Goal: Transaction & Acquisition: Purchase product/service

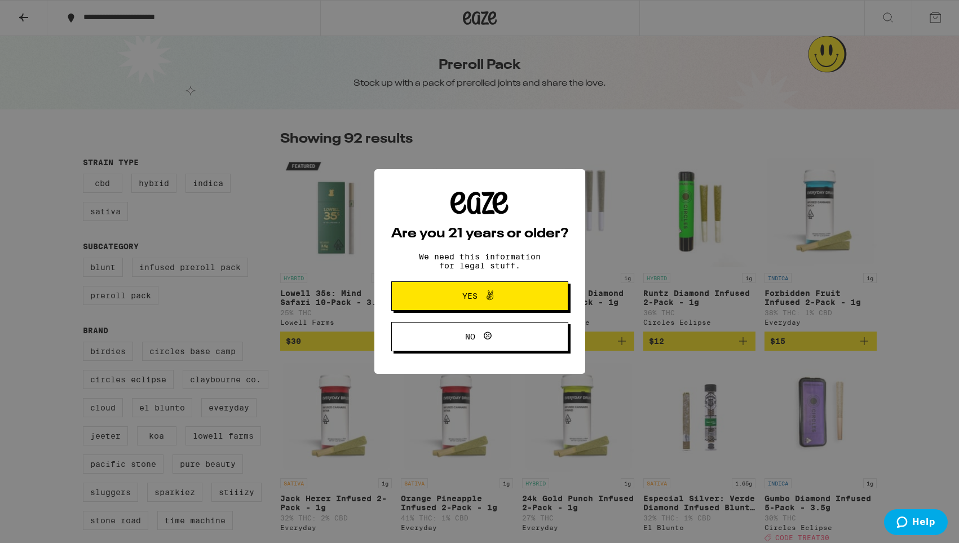
click at [470, 300] on span "Yes" at bounding box center [470, 296] width 15 height 8
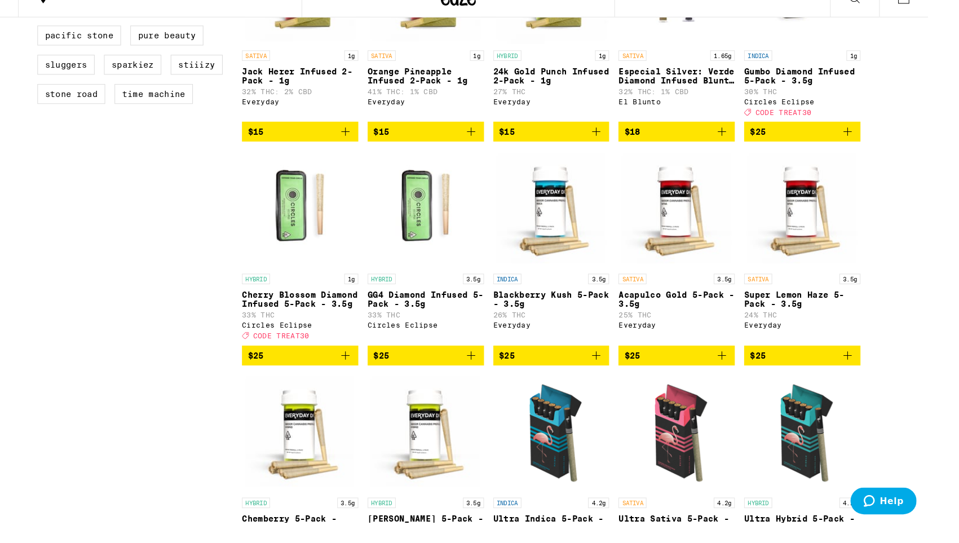
scroll to position [411, 0]
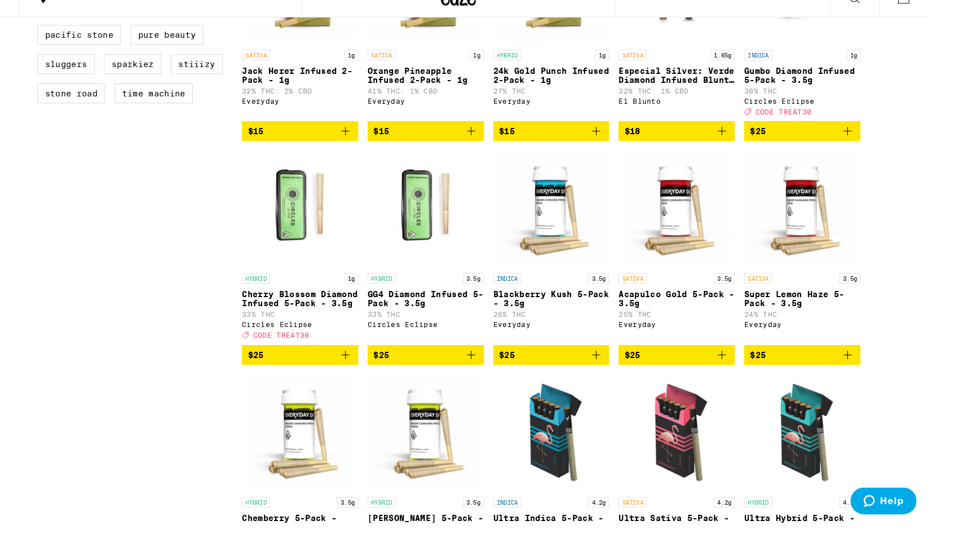
click at [426, 267] on img "Open page for GG4 Diamond Infused 5-Pack - 3.5g from Circles Eclipse" at bounding box center [440, 220] width 112 height 113
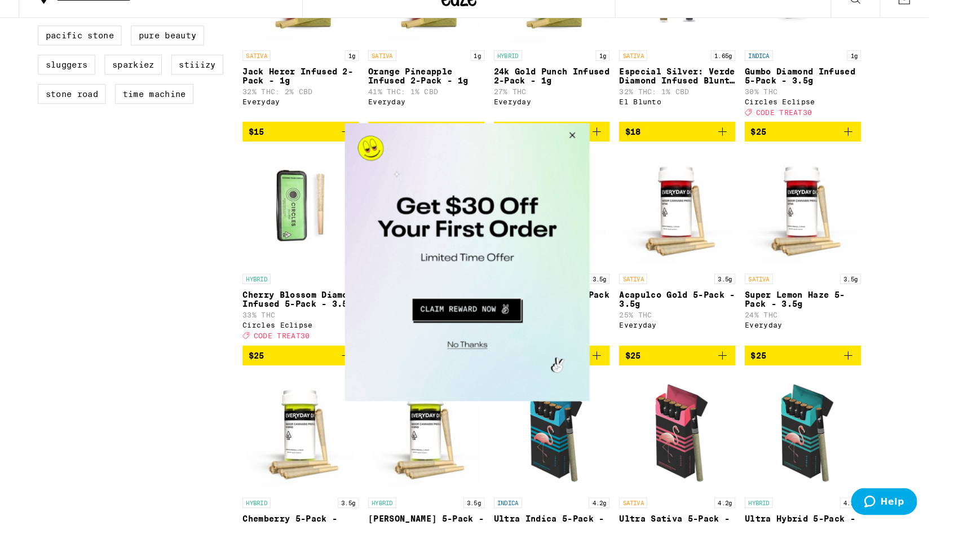
click at [563, 133] on button "Close Modal" at bounding box center [562, 136] width 30 height 27
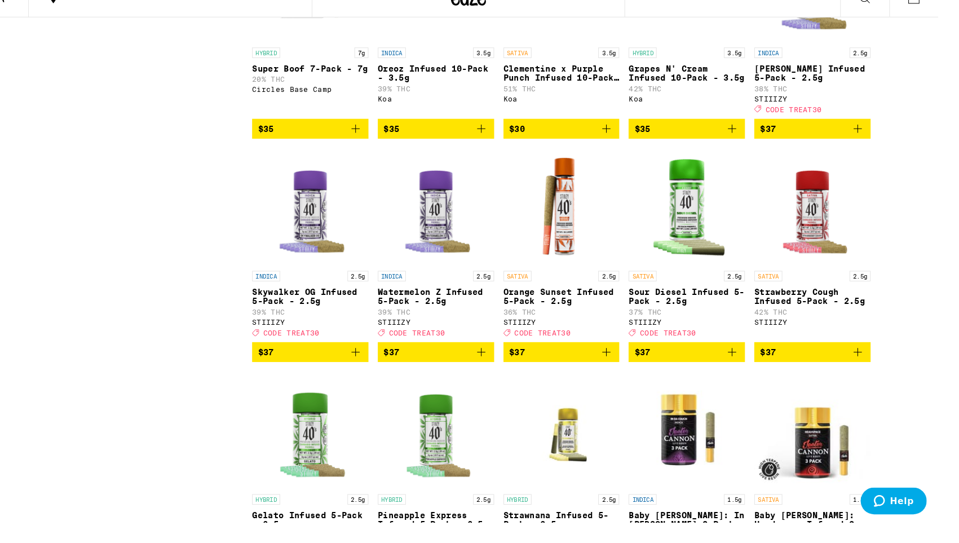
scroll to position [1668, 0]
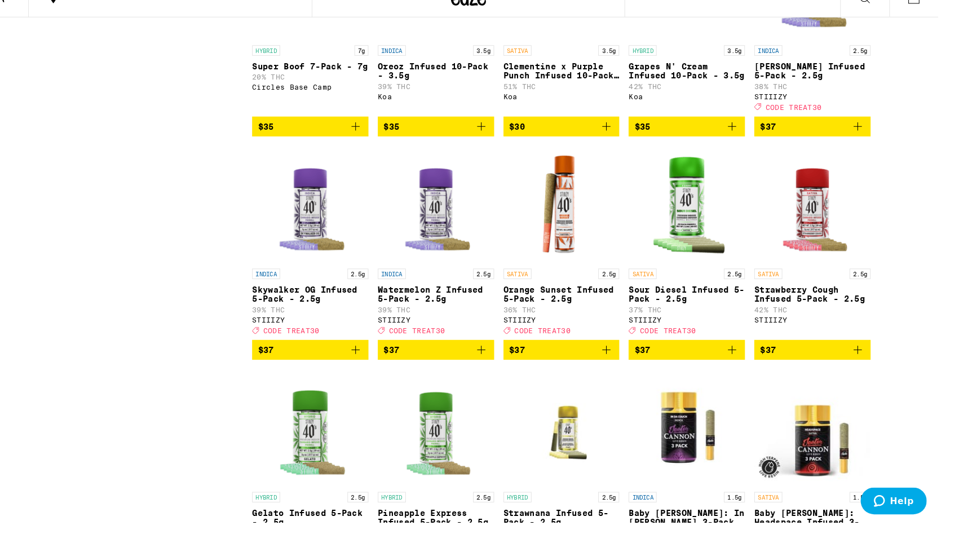
click at [584, 58] on img "Open page for Clementine x Purple Punch Infused 10-Pack - 3.5g from Koa" at bounding box center [561, 1] width 112 height 113
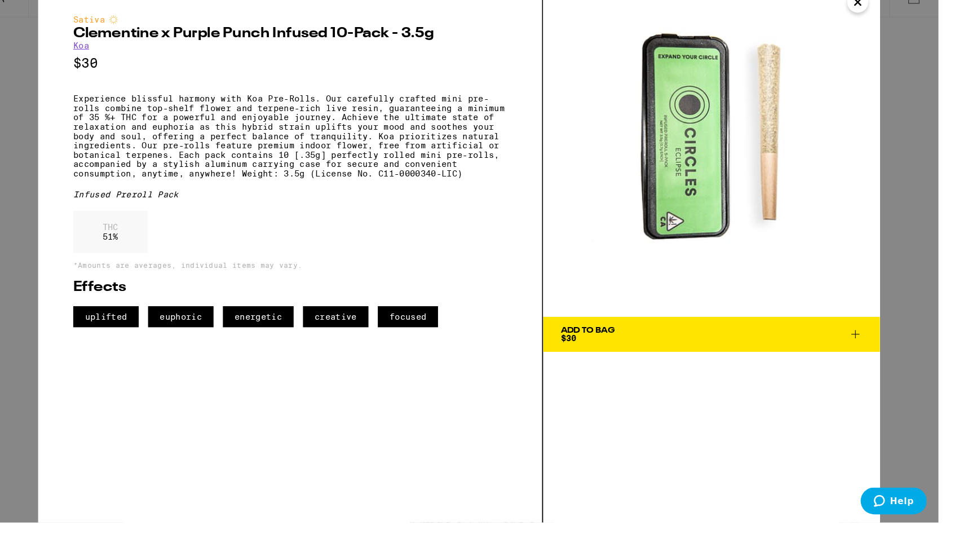
click at [844, 13] on icon "Close" at bounding box center [847, 21] width 14 height 17
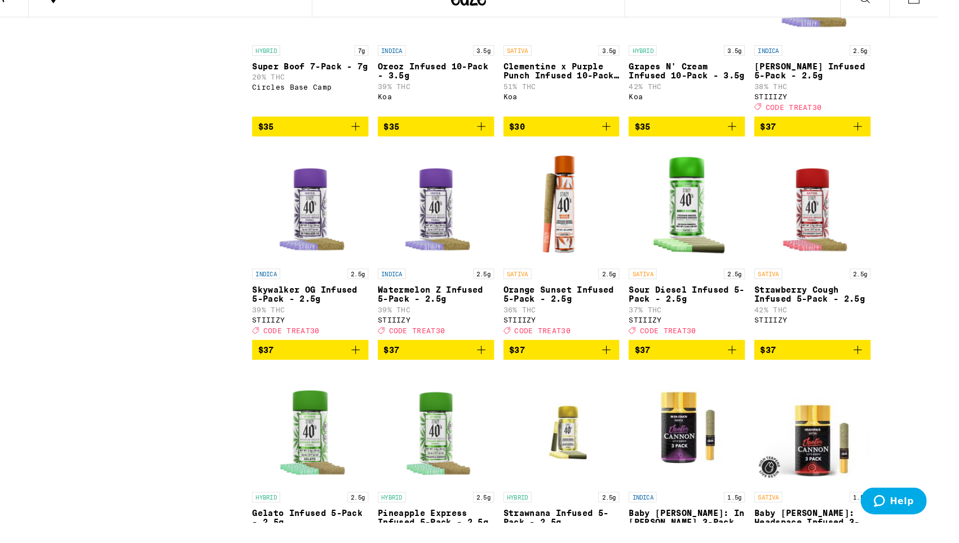
click at [588, 58] on img "Open page for Clementine x Purple Punch Infused 10-Pack - 3.5g from Koa" at bounding box center [561, 1] width 112 height 113
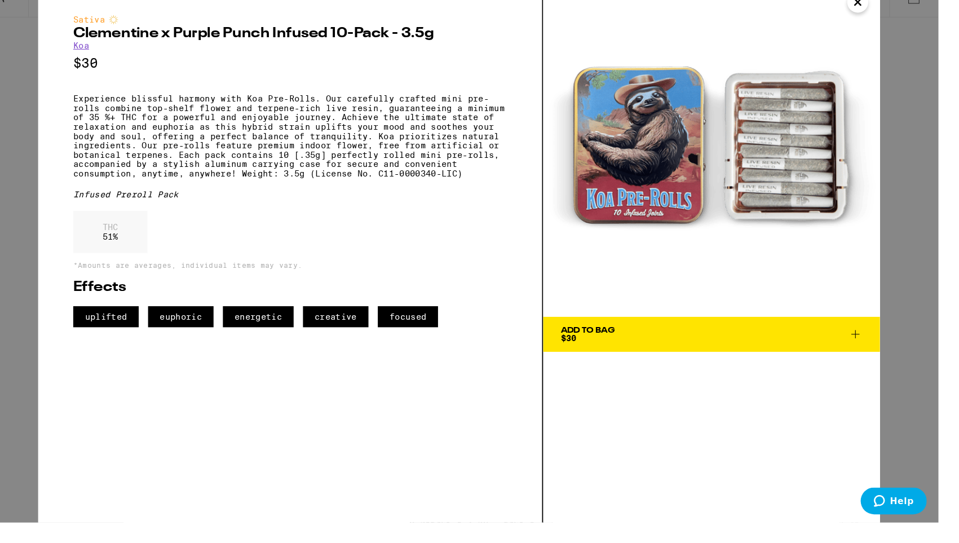
click at [844, 13] on icon "Close" at bounding box center [847, 21] width 14 height 17
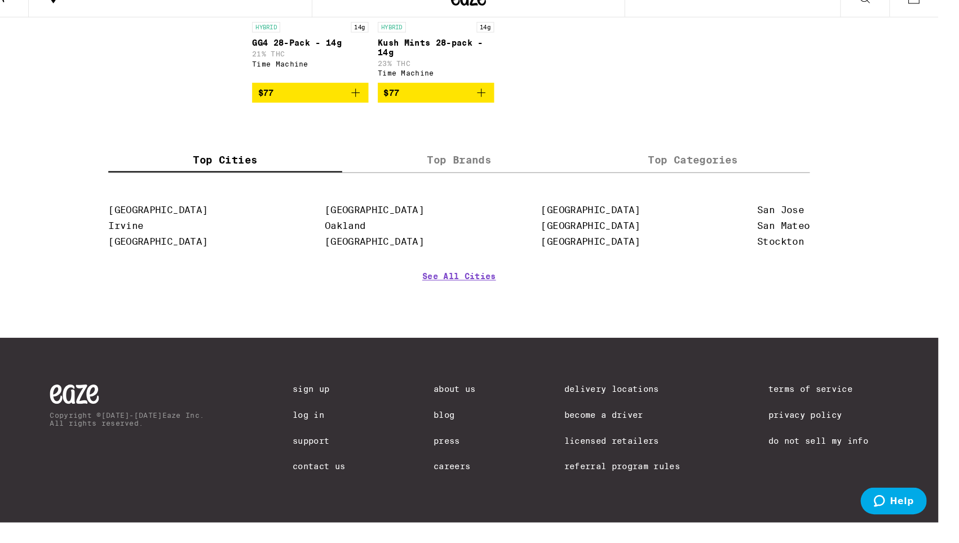
scroll to position [4464, 0]
